Goal: Task Accomplishment & Management: Manage account settings

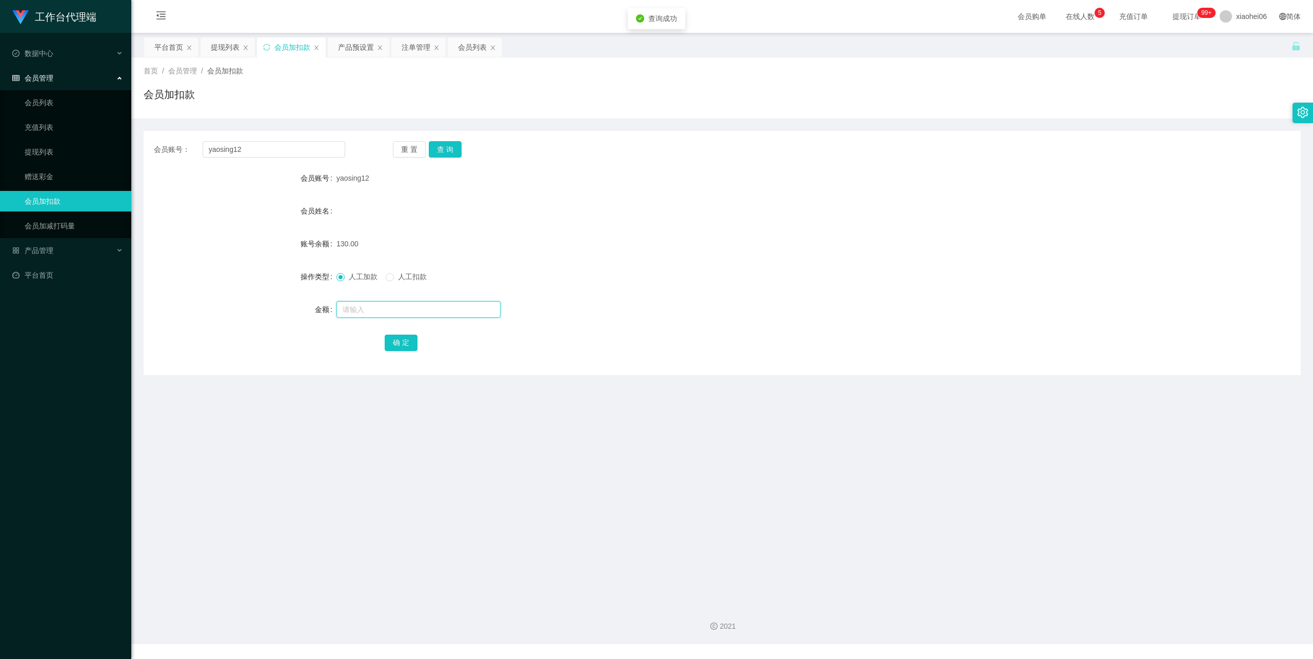
click at [363, 307] on input "text" at bounding box center [418, 309] width 164 height 16
type input "370"
click at [394, 339] on button "确 定" at bounding box center [401, 342] width 33 height 16
drag, startPoint x: 814, startPoint y: 213, endPoint x: 922, endPoint y: 176, distance: 114.4
click at [830, 209] on div "会员姓名" at bounding box center [722, 211] width 1157 height 21
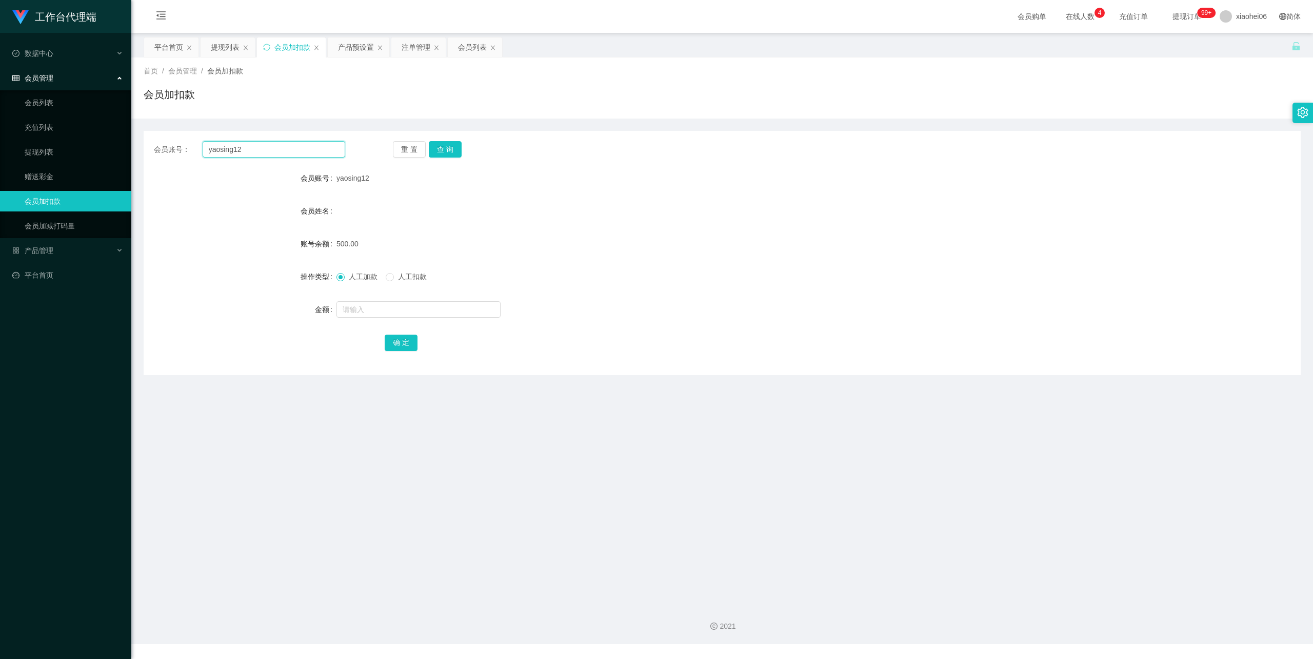
drag, startPoint x: 262, startPoint y: 150, endPoint x: 159, endPoint y: 151, distance: 103.1
click at [133, 146] on main "关闭左侧 关闭右侧 关闭其它 刷新页面 平台首页 提现列表 会员加扣款 产品预设置 注单管理 会员列表 首页 / 会员管理 / 会员加扣款 / 会员加扣款 会…" at bounding box center [722, 314] width 1182 height 563
paste input "658887337"
type input "6588873372"
drag, startPoint x: 443, startPoint y: 150, endPoint x: 441, endPoint y: 170, distance: 20.6
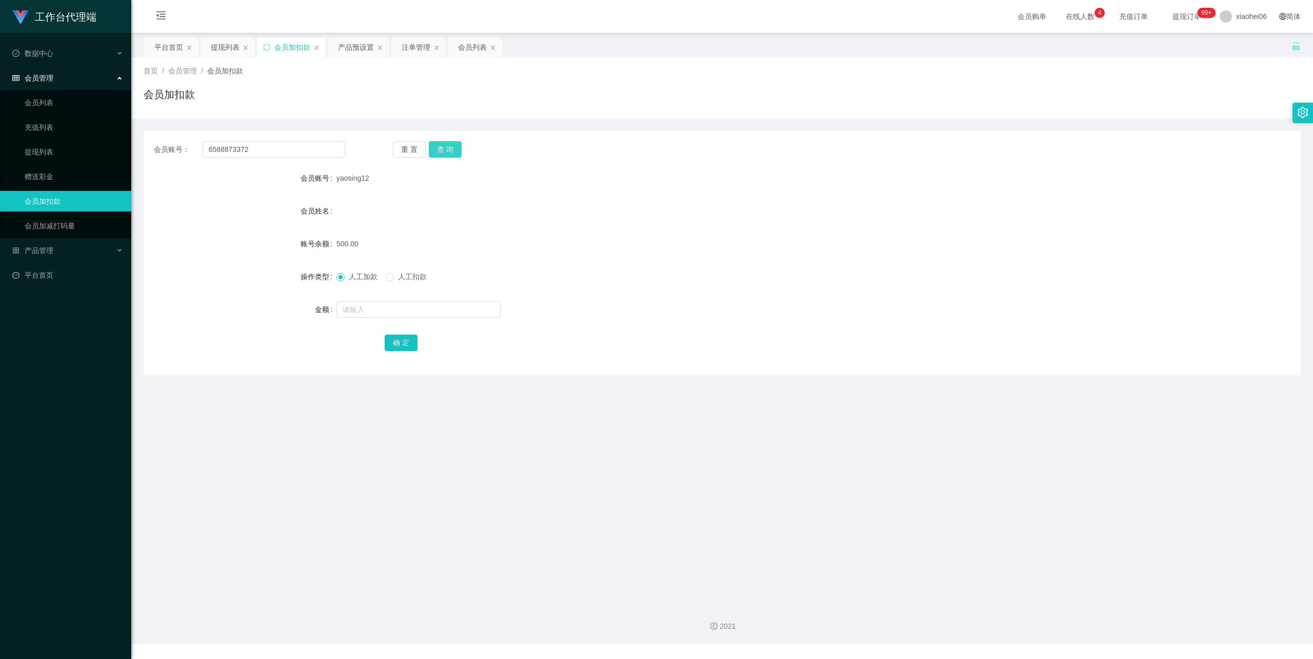
click at [443, 150] on button "查 询" at bounding box center [445, 149] width 33 height 16
click at [381, 308] on input "text" at bounding box center [418, 309] width 164 height 16
type input "1000"
click at [397, 343] on button "确 定" at bounding box center [401, 342] width 33 height 16
drag, startPoint x: 709, startPoint y: 226, endPoint x: 727, endPoint y: 223, distance: 18.8
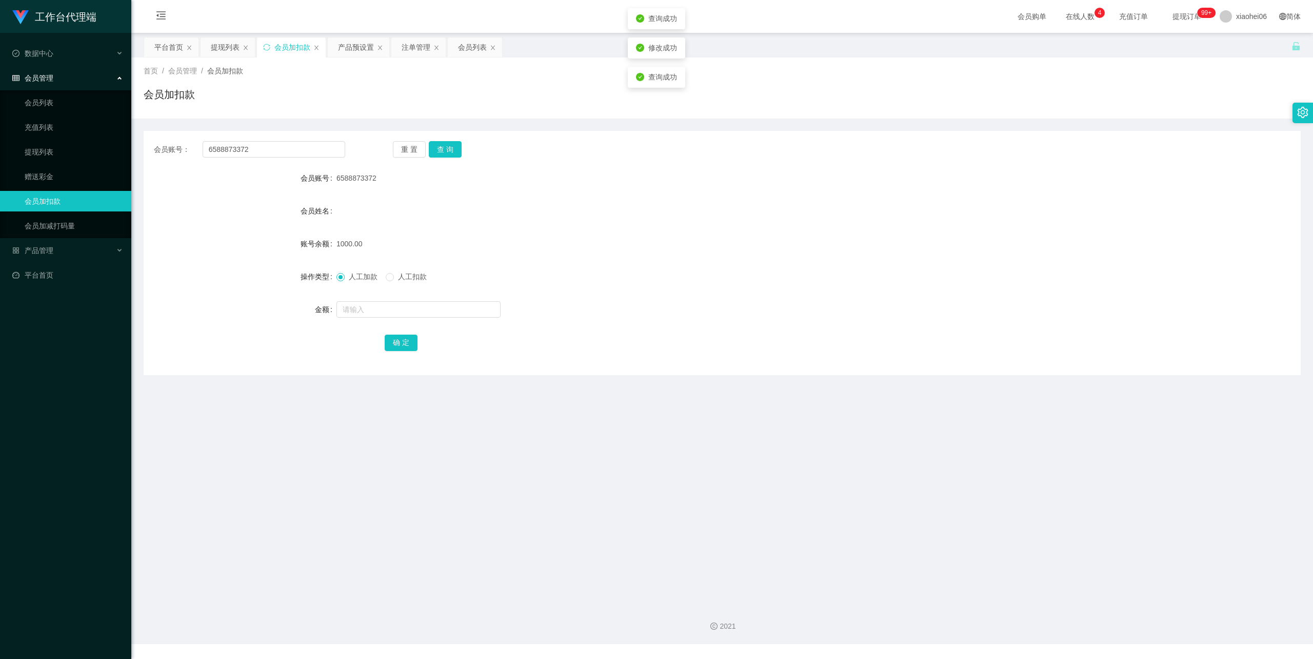
click at [710, 226] on form "会员账号 6588873372 会员姓名 账号余额 1000.00 操作类型 人工加款 人工扣款 金额 确 定" at bounding box center [722, 260] width 1157 height 185
drag, startPoint x: 257, startPoint y: 152, endPoint x: 129, endPoint y: 144, distance: 128.0
click at [83, 146] on section "工作台代理端 数据中心 会员管理 会员列表 充值列表 提现列表 赠送彩金 会员加扣款 会员加减打码量 产品管理 平台首页 保存配置 重置配置 整体风格设置 主…" at bounding box center [656, 322] width 1313 height 644
paste input "89201763"
type input "89201763"
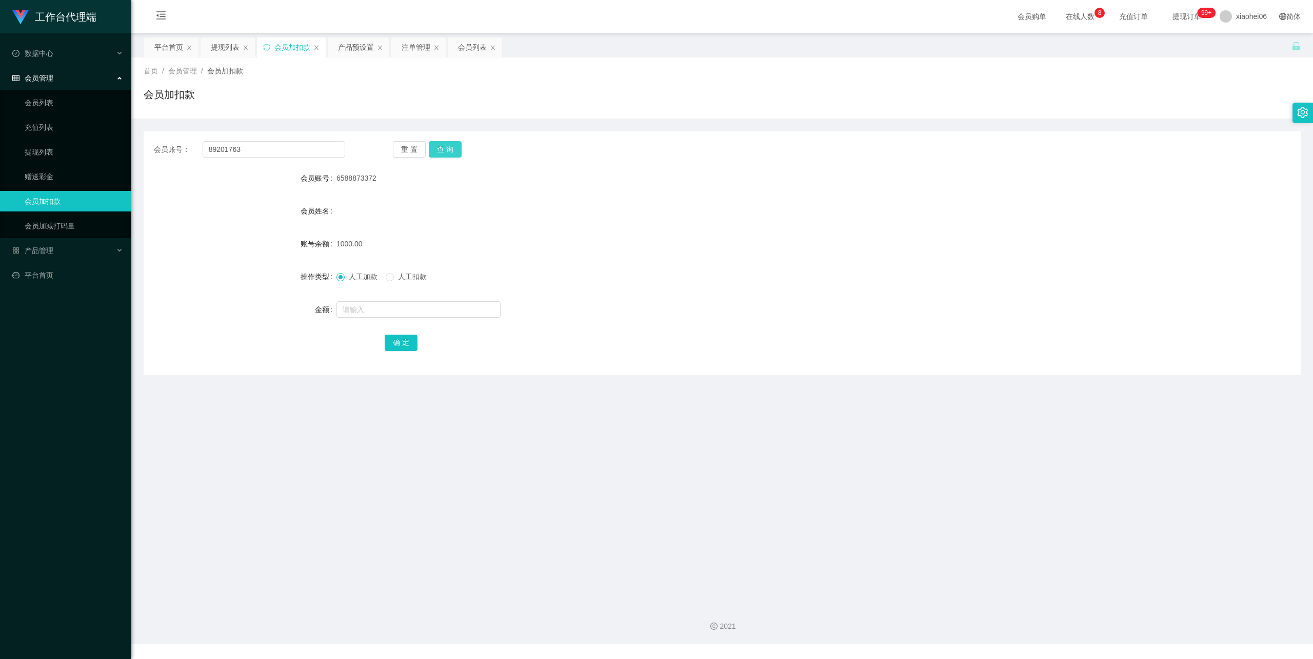
drag, startPoint x: 451, startPoint y: 146, endPoint x: 442, endPoint y: 169, distance: 24.9
click at [451, 146] on button "查 询" at bounding box center [445, 149] width 33 height 16
click at [376, 308] on input "text" at bounding box center [418, 309] width 164 height 16
type input "110"
click at [409, 356] on div "会员账号： 89201763 重 置 查 询 会员账号 89201763 会员姓名 账号余额 390.00 操作类型 人工加款 人工扣款 金额 110 确 定" at bounding box center [722, 253] width 1157 height 244
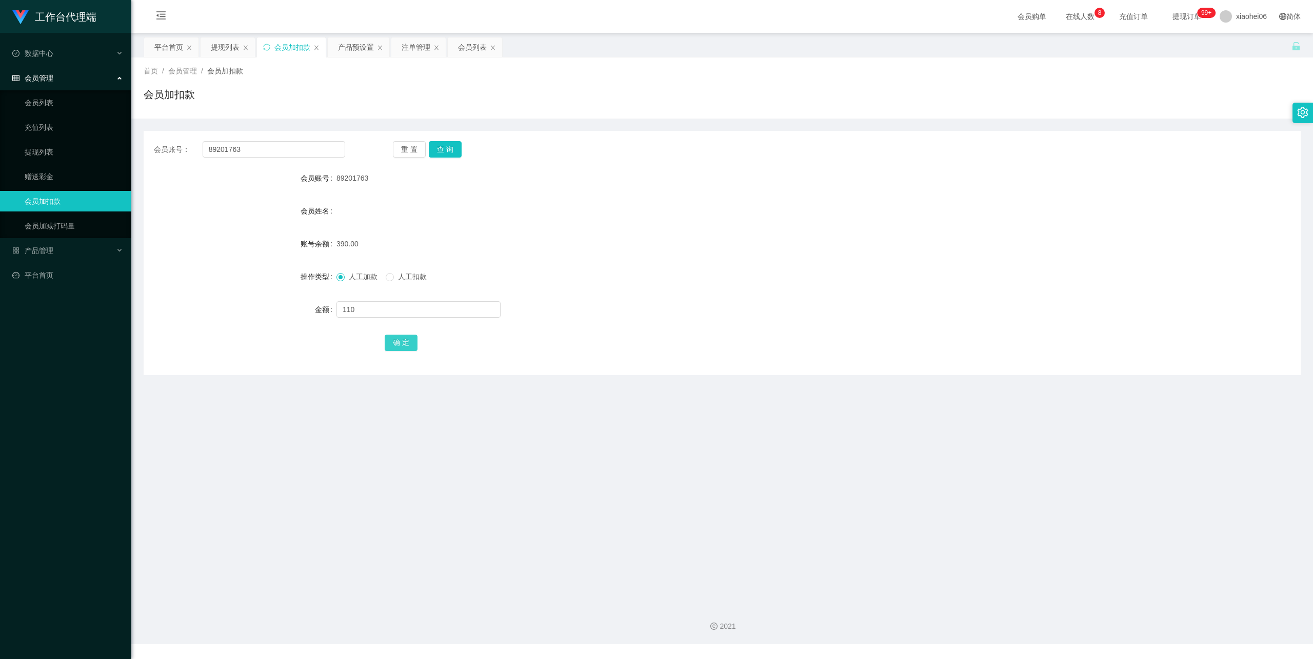
click at [405, 347] on button "确 定" at bounding box center [401, 342] width 33 height 16
drag, startPoint x: 774, startPoint y: 249, endPoint x: 1272, endPoint y: 4, distance: 555.6
click at [781, 247] on div "500.00" at bounding box center [673, 243] width 675 height 21
click at [91, 506] on div "工作台代理端 数据中心 会员管理 会员列表 充值列表 提现列表 赠送彩金 会员加扣款 会员加减打码量 产品管理 平台首页" at bounding box center [65, 329] width 131 height 659
drag, startPoint x: 253, startPoint y: 146, endPoint x: 162, endPoint y: 150, distance: 90.9
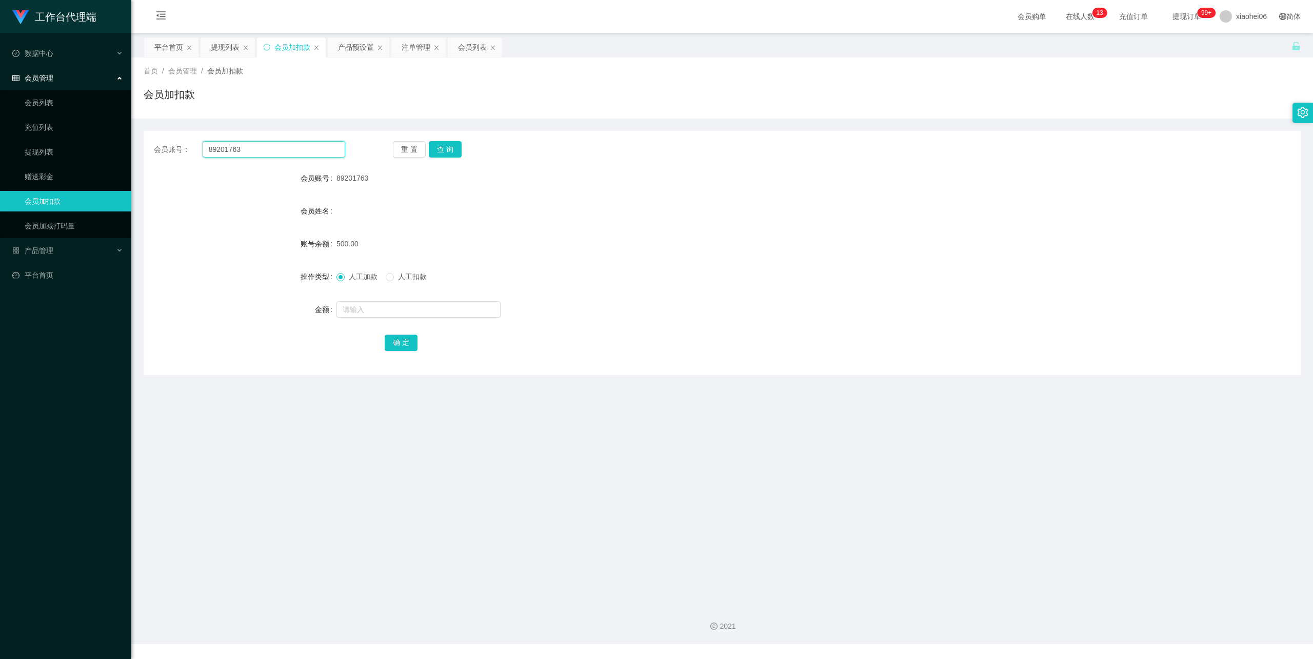
click at [162, 150] on div "会员账号： 89201763" at bounding box center [249, 149] width 191 height 16
drag, startPoint x: 770, startPoint y: 171, endPoint x: 776, endPoint y: 169, distance: 6.0
click at [771, 171] on div "89201763" at bounding box center [673, 178] width 675 height 21
drag, startPoint x: 260, startPoint y: 153, endPoint x: 191, endPoint y: 152, distance: 68.2
click at [171, 148] on div "会员账号： 89201763" at bounding box center [249, 149] width 191 height 16
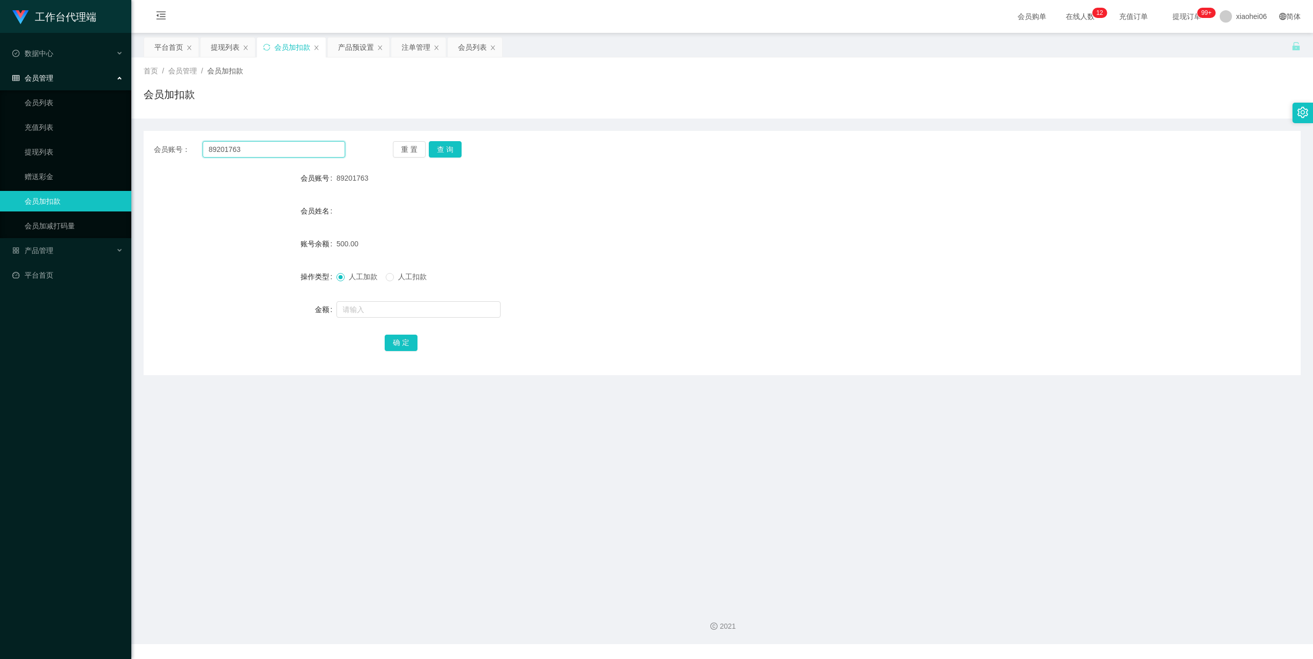
paste input "letsfree"
type input "letsfree"
click at [442, 151] on button "查 询" at bounding box center [445, 149] width 33 height 16
click at [370, 311] on input "text" at bounding box center [418, 309] width 164 height 16
type input "370"
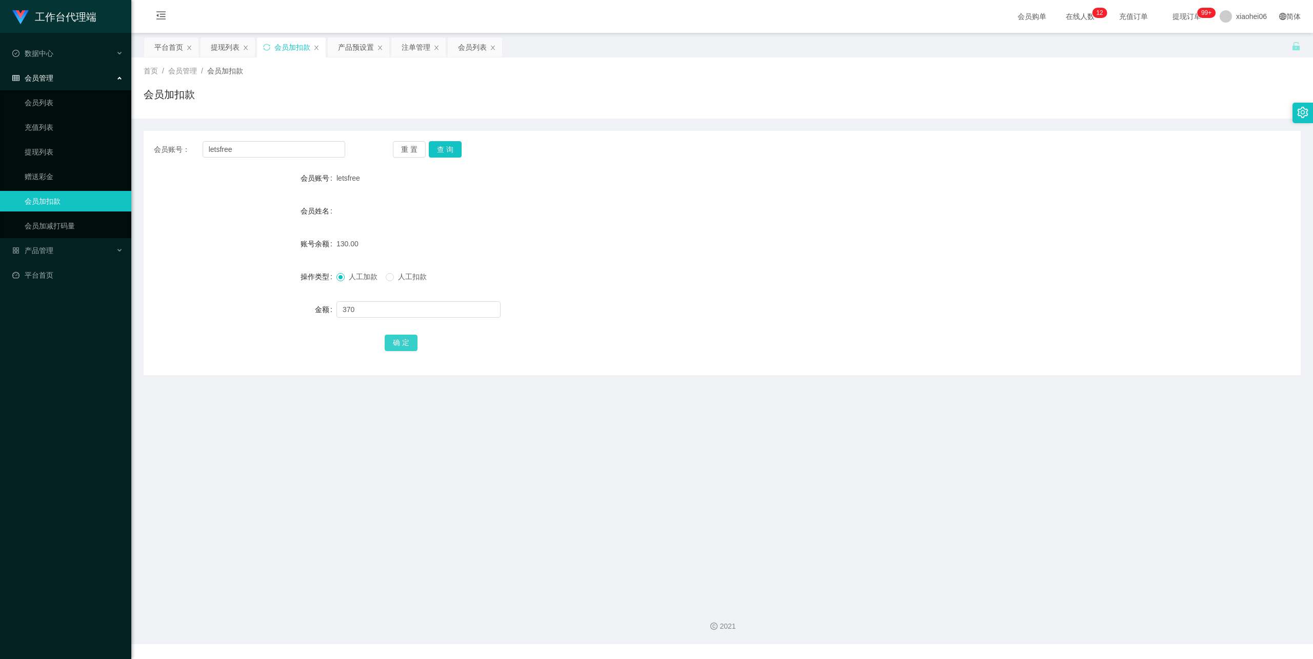
drag, startPoint x: 397, startPoint y: 341, endPoint x: 413, endPoint y: 327, distance: 21.1
click at [397, 341] on button "确 定" at bounding box center [401, 342] width 33 height 16
drag, startPoint x: 838, startPoint y: 194, endPoint x: 1154, endPoint y: 58, distance: 343.8
click at [844, 192] on form "会员账号 letsfree 会员姓名 账号余额 500.00 操作类型 人工加款 人工扣款 金额 确 定" at bounding box center [722, 260] width 1157 height 185
